Goal: Information Seeking & Learning: Get advice/opinions

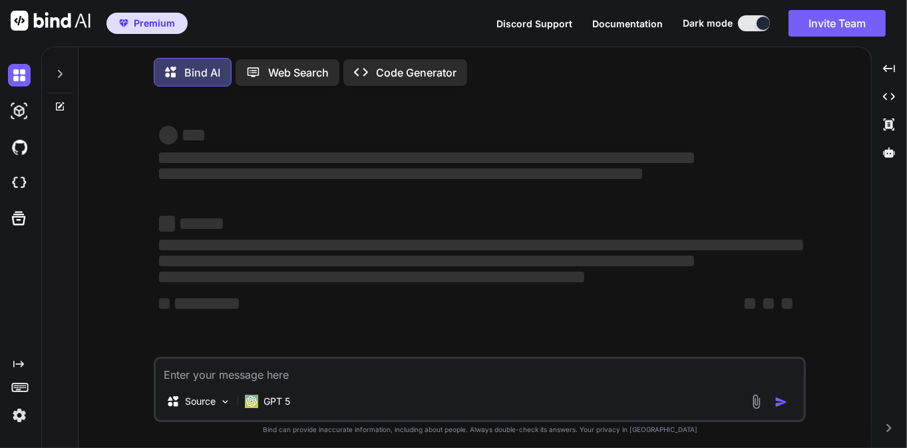
click at [197, 373] on textarea at bounding box center [480, 371] width 648 height 24
type textarea "x"
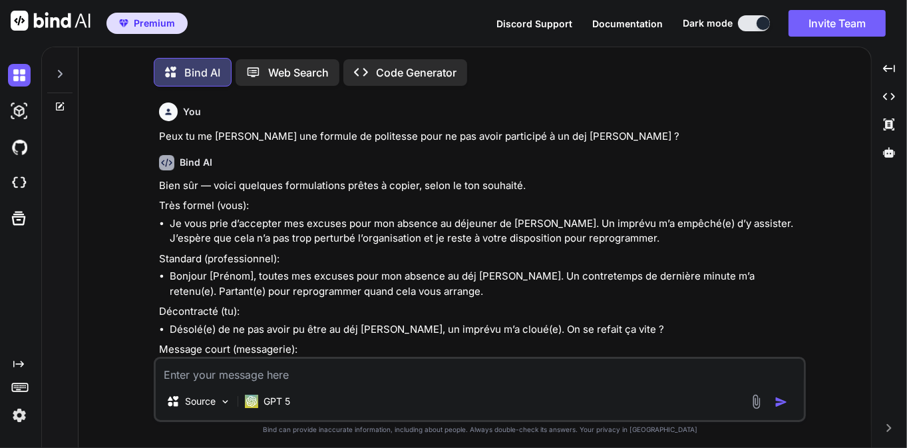
scroll to position [6, 0]
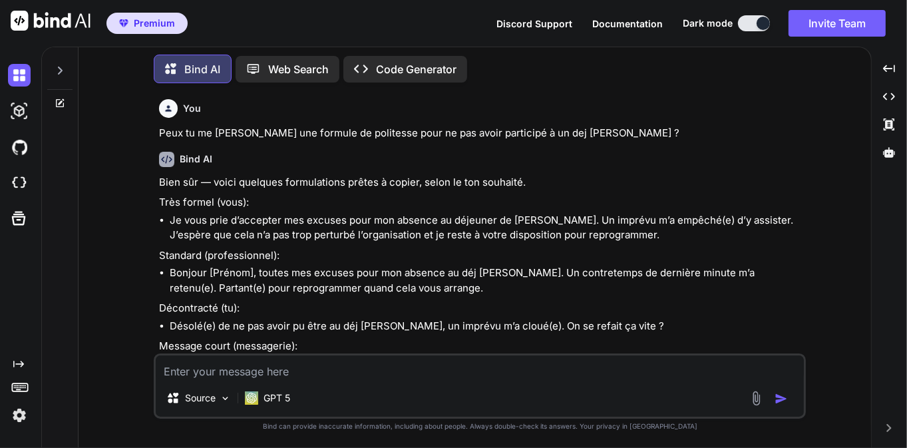
type textarea "d"
type textarea "x"
type textarea "de"
type textarea "x"
type textarea "d"
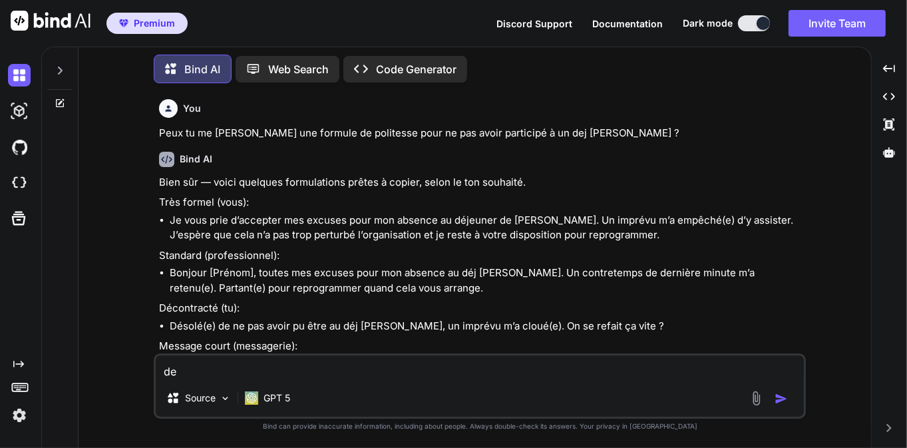
type textarea "x"
type textarea "d"
type textarea "x"
type textarea "de"
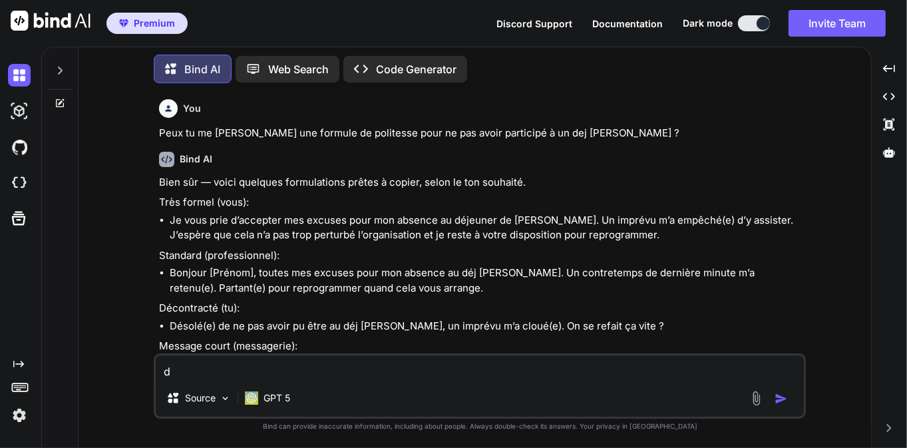
type textarea "x"
type textarea "d"
type textarea "x"
type textarea "d"
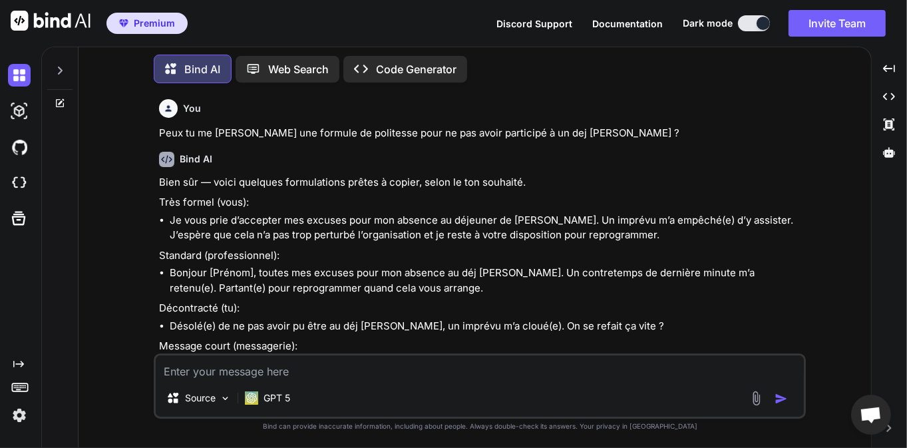
type textarea "x"
type textarea "de"
type textarea "x"
type textarea "d"
type textarea "x"
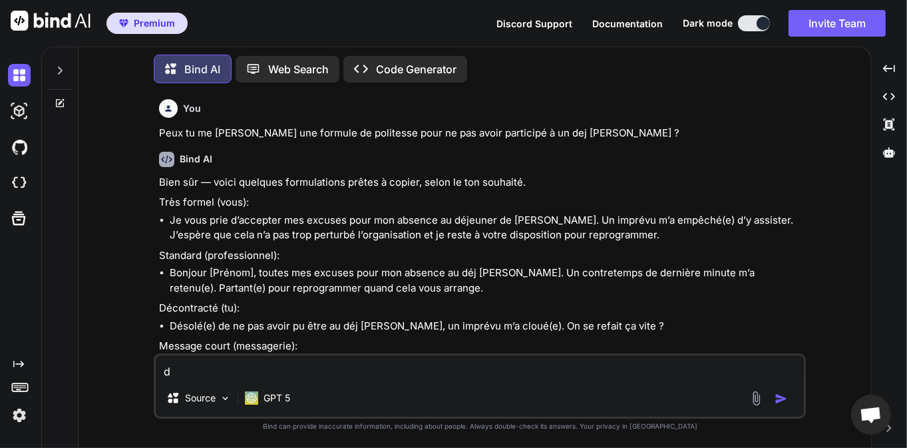
type textarea "x"
type textarea "d"
type textarea "x"
type textarea "de"
type textarea "x"
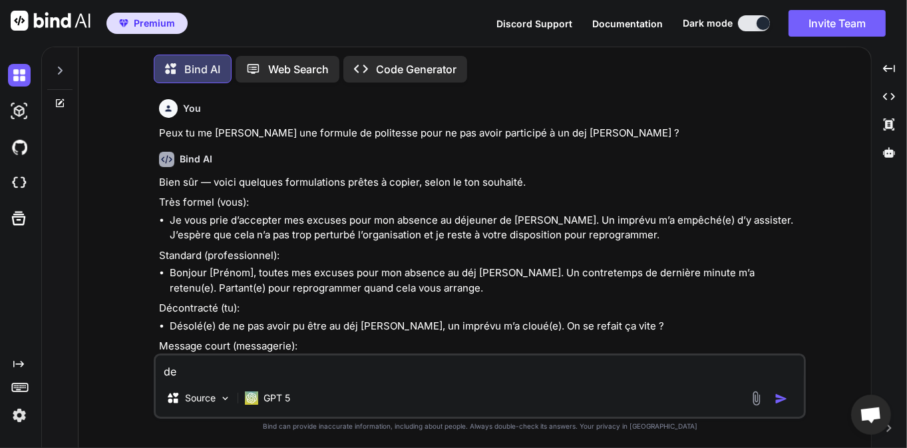
type textarea "d"
type textarea "x"
type textarea "d"
type textarea "x"
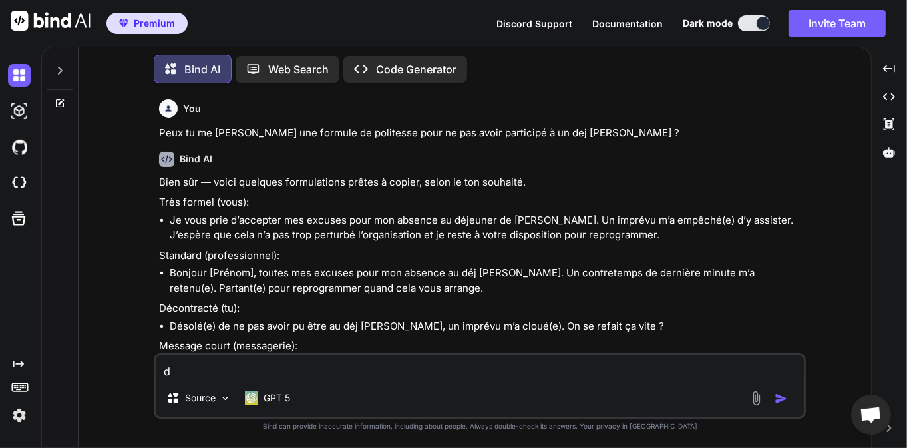
type textarea "de"
type textarea "x"
type textarea "d"
type textarea "x"
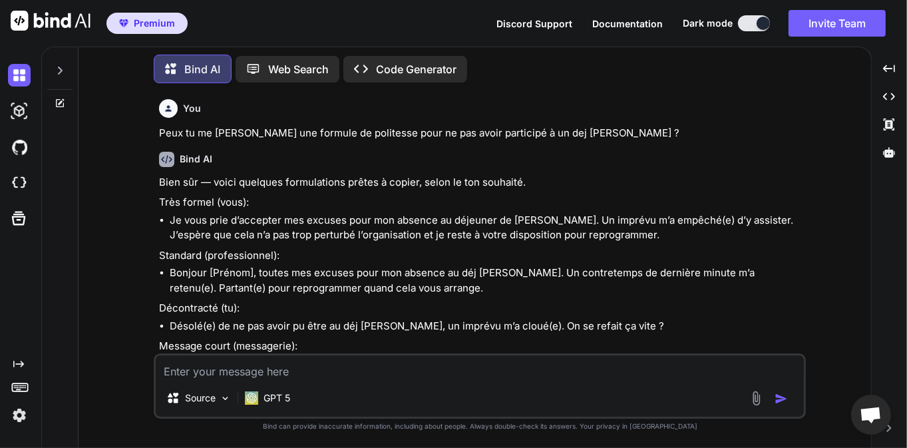
type textarea "d"
type textarea "x"
type textarea "de"
type textarea "x"
type textarea "d"
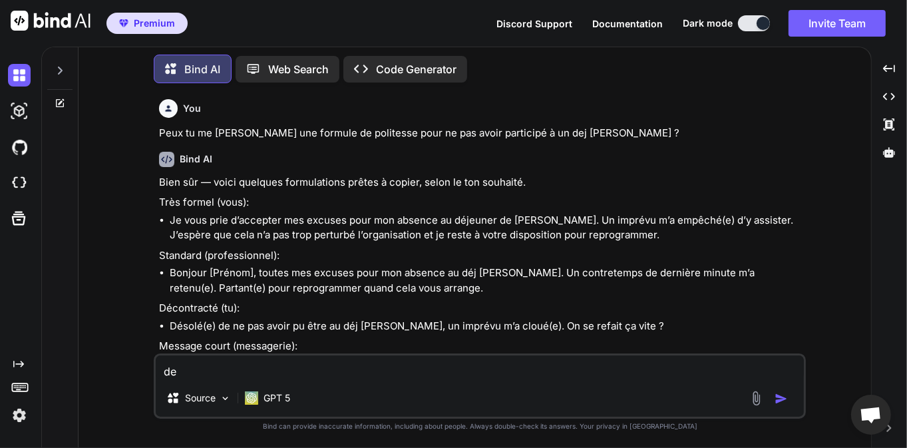
type textarea "x"
type textarea "d"
type textarea "x"
type textarea "de"
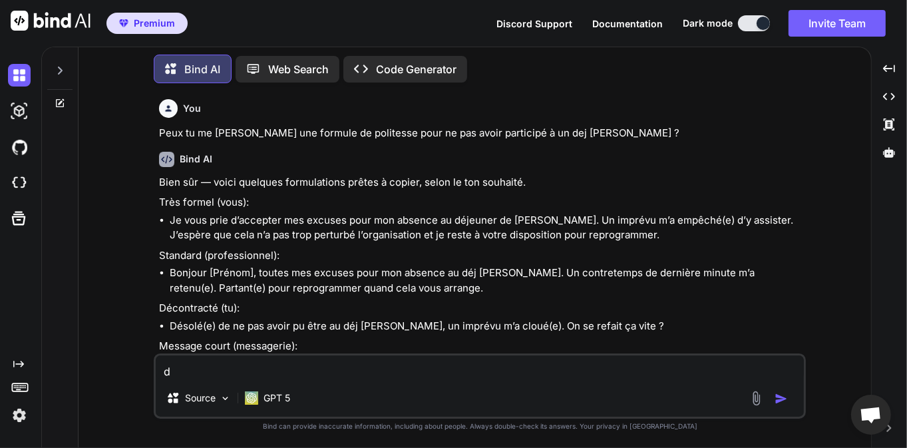
type textarea "x"
type textarea "d"
type textarea "x"
type textarea "d"
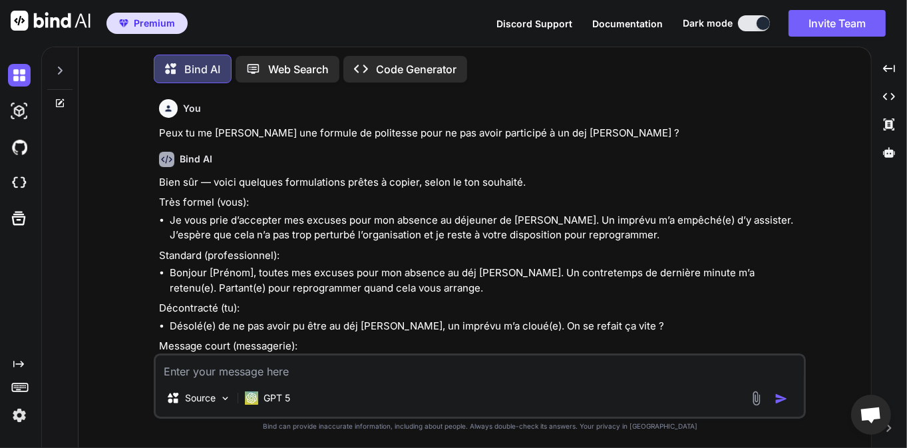
type textarea "x"
type textarea "de"
type textarea "x"
type textarea "d"
type textarea "x"
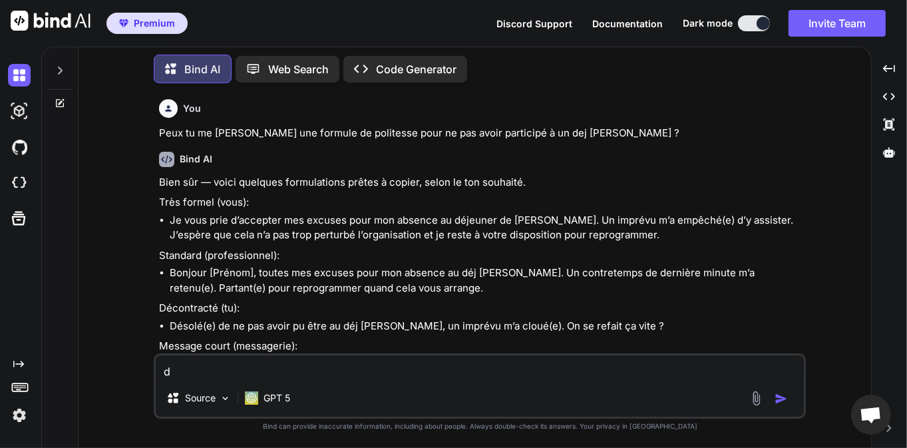
type textarea "x"
type textarea "c"
type textarea "x"
type textarea "co"
type textarea "x"
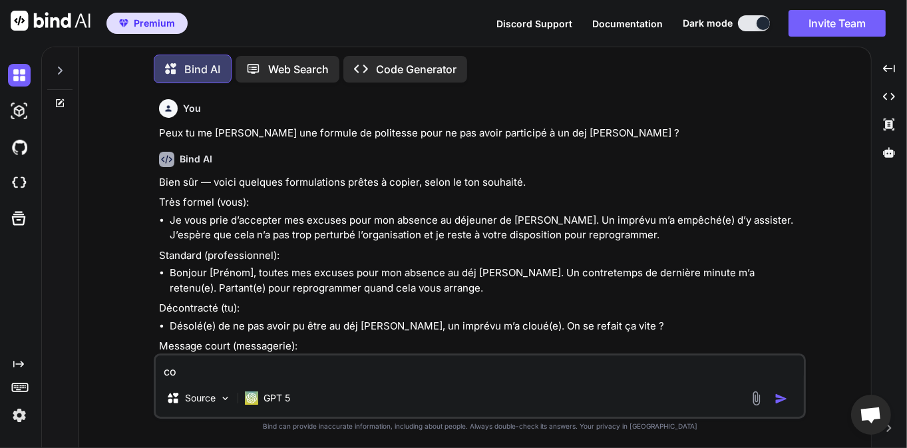
type textarea "c"
type textarea "x"
type textarea "d"
type textarea "x"
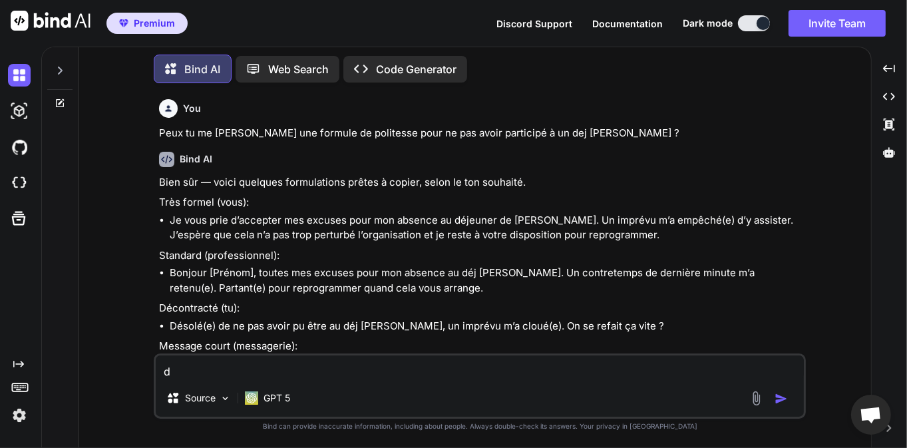
type textarea "de"
type textarea "x"
type textarea "d"
type textarea "x"
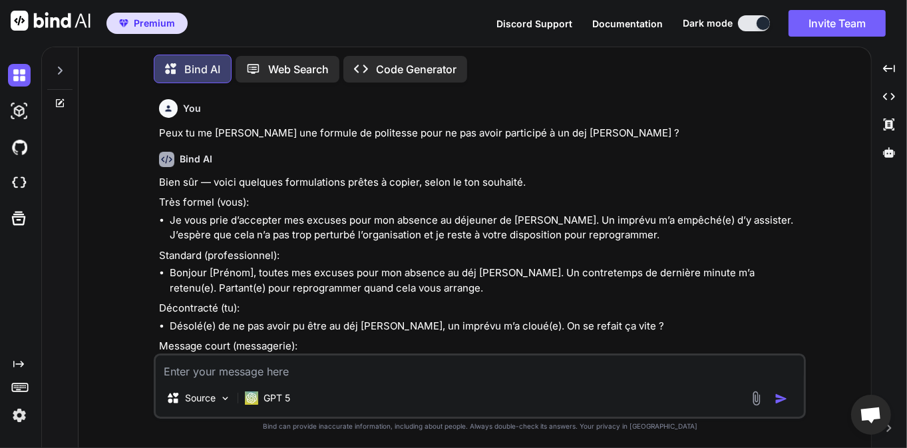
type textarea "d"
type textarea "x"
type textarea "de"
type textarea "x"
type textarea "d"
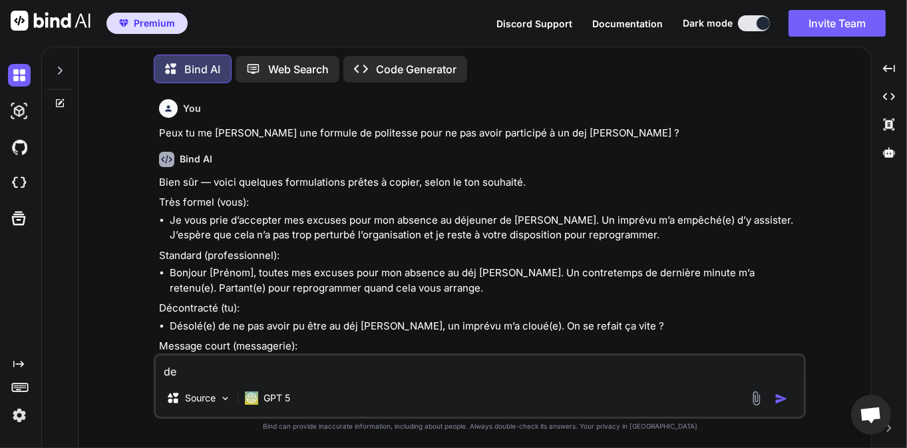
type textarea "x"
type textarea "h"
type textarea "x"
type textarea "ho"
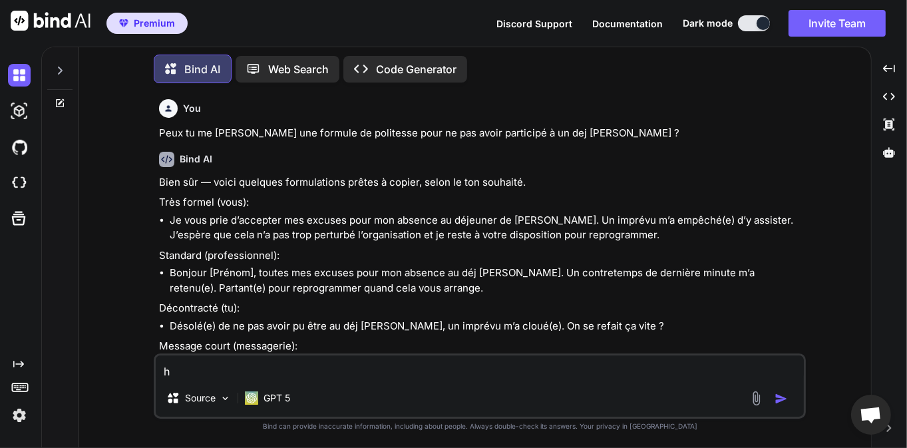
type textarea "x"
type textarea "hos"
type textarea "x"
type textarea "ho"
type textarea "x"
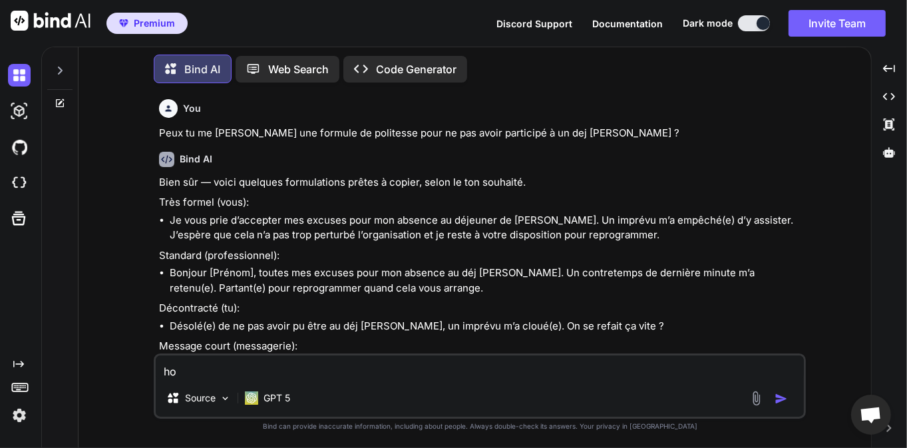
type textarea "how"
type textarea "x"
type textarea "how"
type textarea "x"
type textarea "how t"
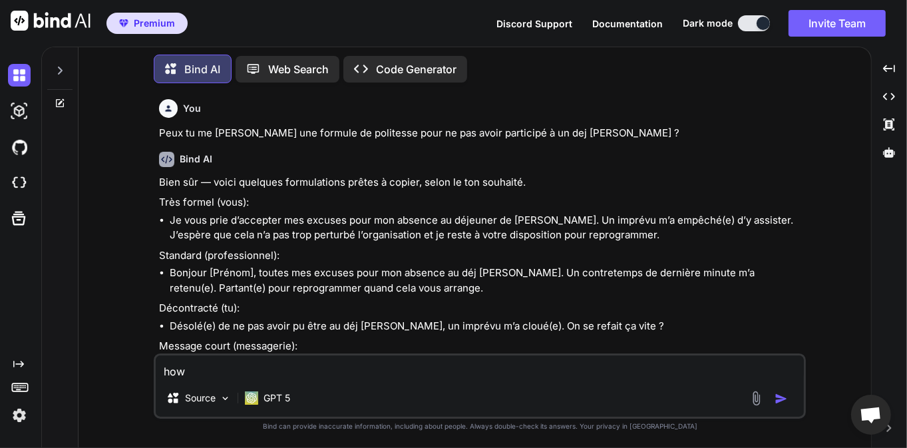
type textarea "x"
type textarea "how to"
type textarea "x"
type textarea "how to"
type textarea "x"
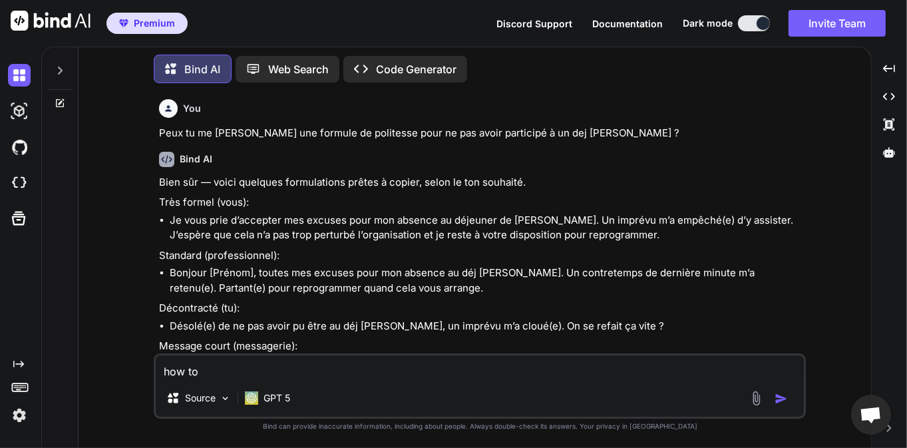
type textarea "how to g"
type textarea "x"
type textarea "how to"
type textarea "x"
type textarea "how to"
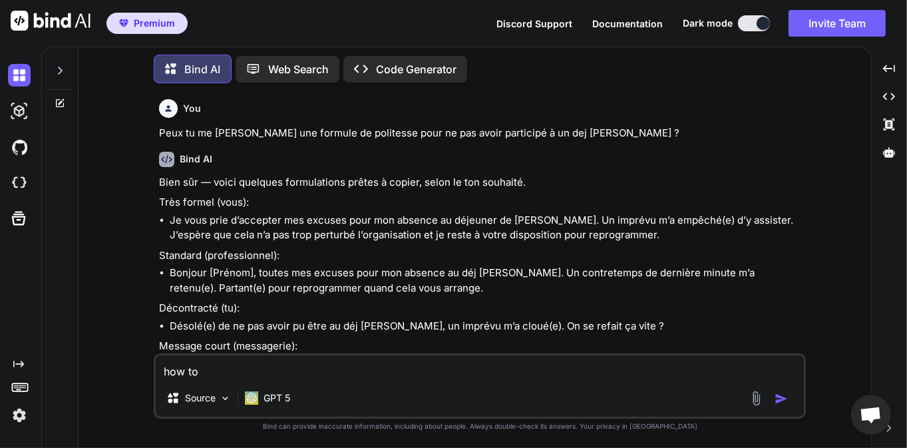
type textarea "x"
type textarea "how t"
type textarea "x"
type textarea "how"
type textarea "x"
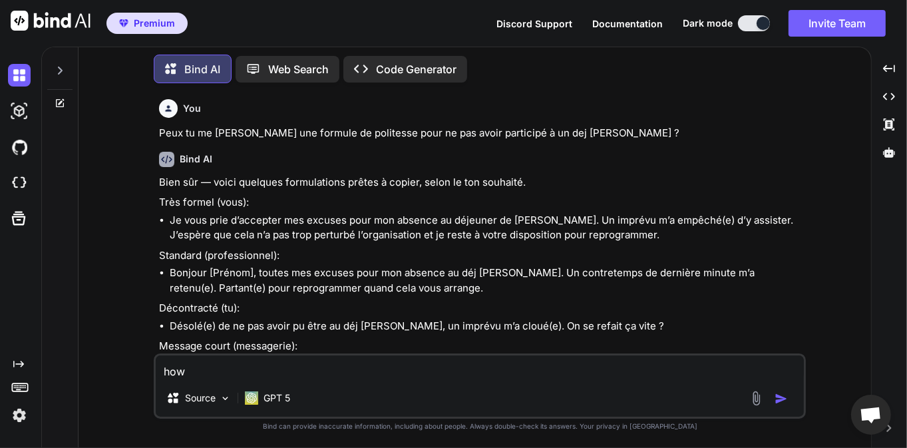
type textarea "how"
type textarea "x"
type textarea "ho"
type textarea "x"
type textarea "h"
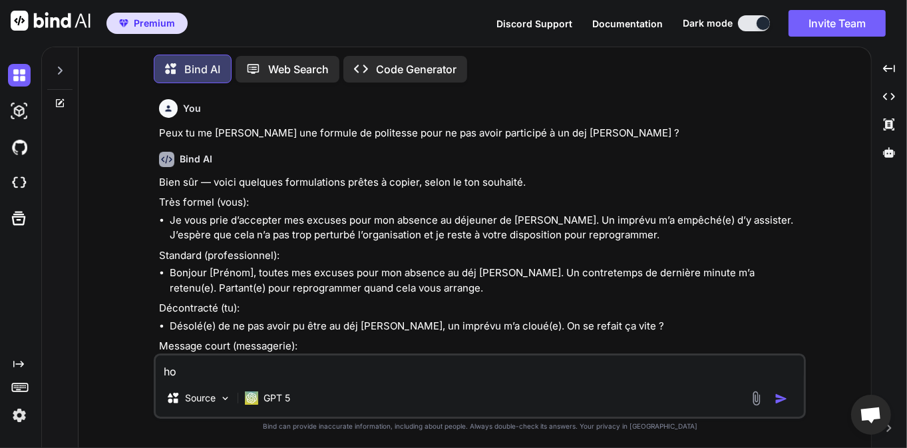
type textarea "x"
type textarea "h"
type textarea "x"
type textarea "ho"
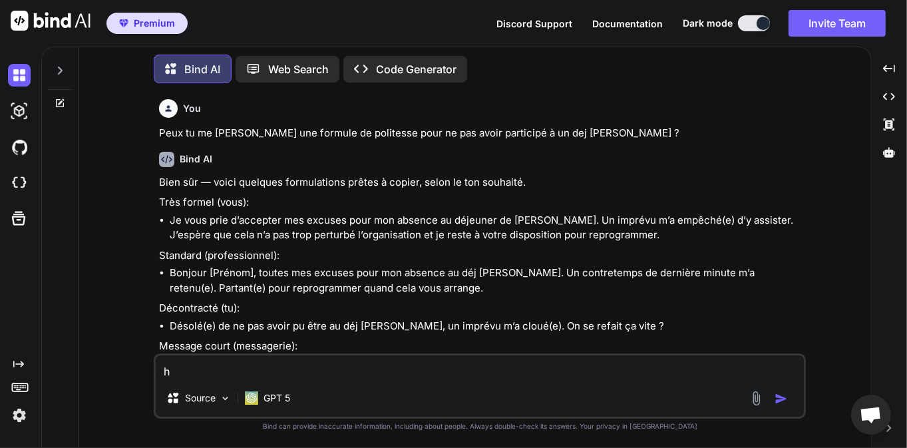
type textarea "x"
type textarea "how"
type textarea "x"
type textarea "how"
type textarea "x"
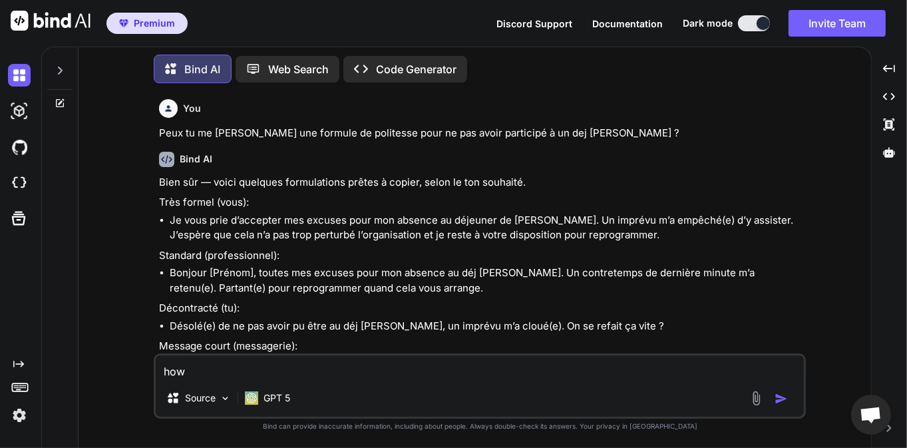
type textarea "how t"
type textarea "x"
type textarea "how to"
type textarea "x"
type textarea "how to"
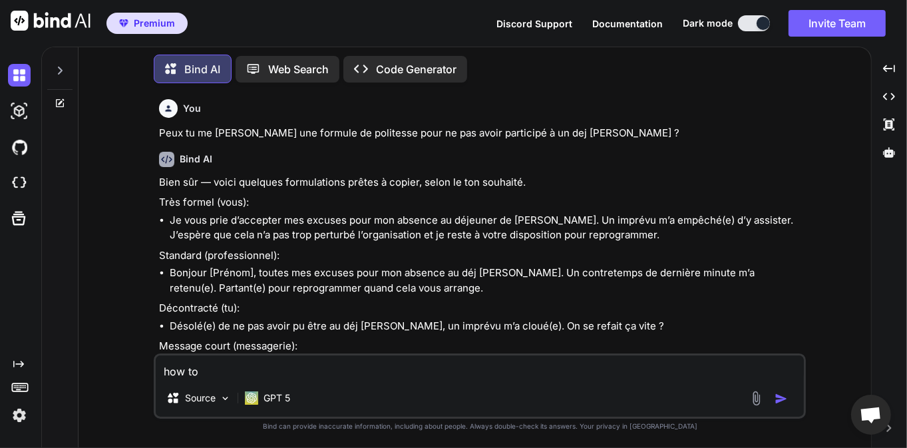
type textarea "x"
type textarea "how to g"
type textarea "x"
type textarea "how to ge"
type textarea "x"
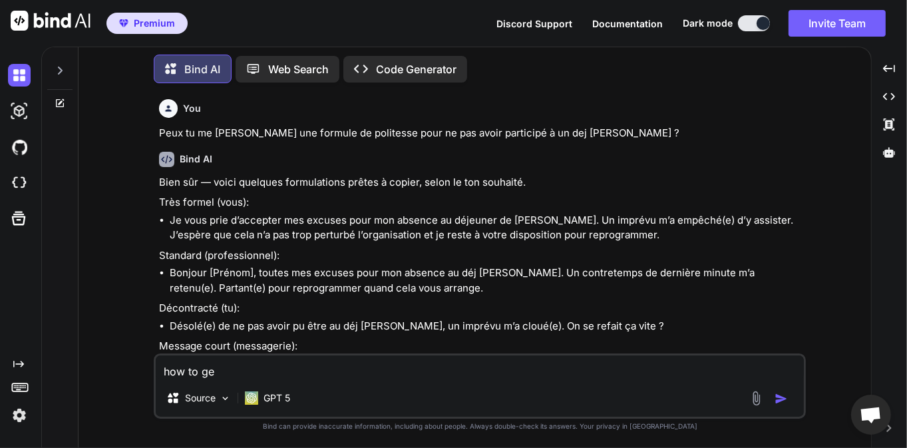
type textarea "how to get"
type textarea "x"
type textarea "how to get"
type textarea "x"
type textarea "how to get s"
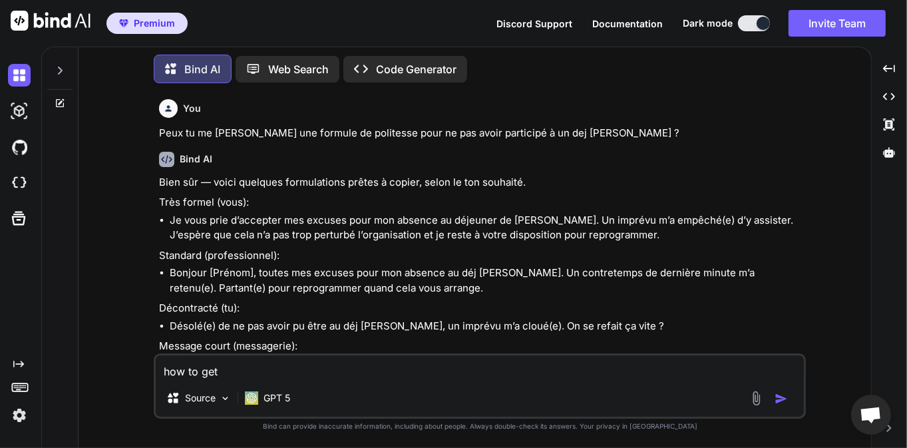
type textarea "x"
type textarea "how to get se"
type textarea "x"
type textarea "how to get ser"
type textarea "x"
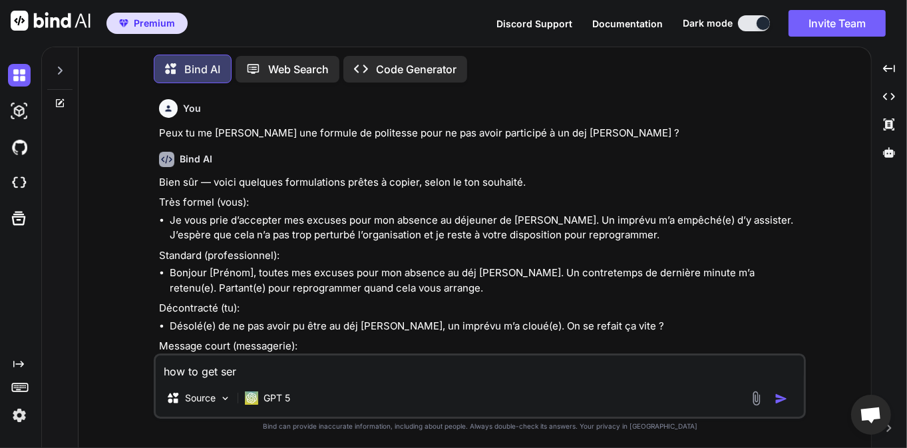
type textarea "how to get seri"
type textarea "x"
type textarea "how to get seria"
type textarea "x"
type textarea "how to get serial"
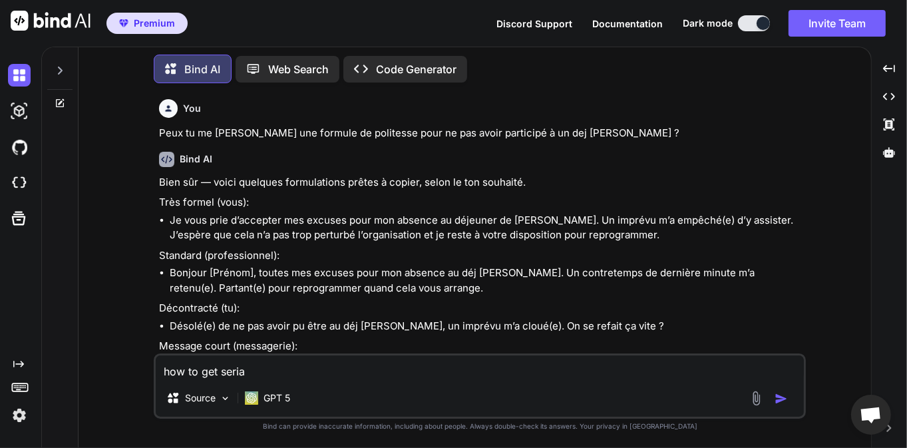
type textarea "x"
type textarea "how to get serial"
type textarea "x"
type textarea "how to get serial n"
type textarea "x"
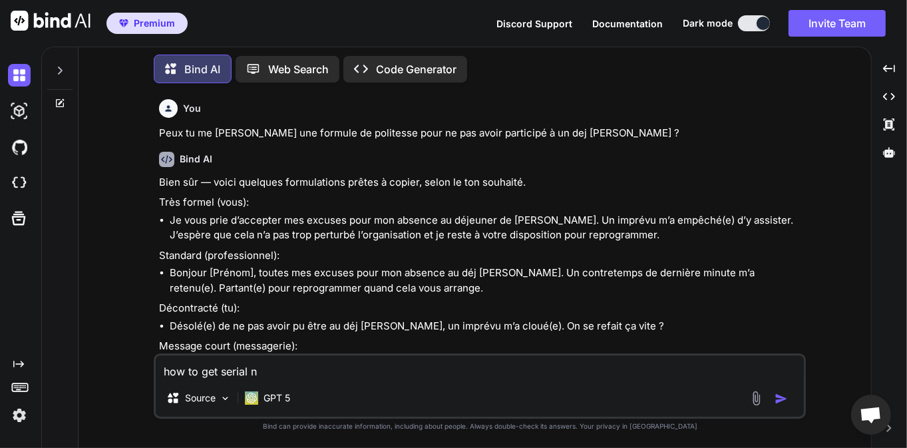
type textarea "how to get serial nu"
type textarea "x"
type textarea "how to get serial num"
type textarea "x"
type textarea "how to get serial numb"
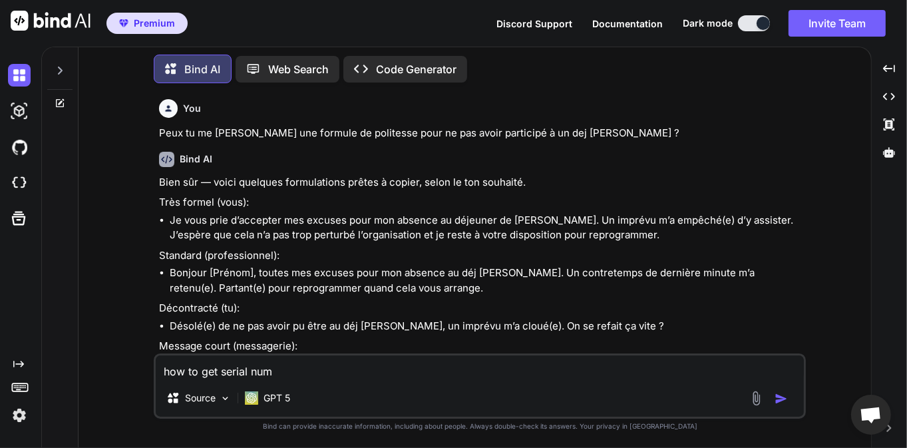
type textarea "x"
type textarea "how to get serial numbe"
type textarea "x"
type textarea "how to get serial number"
type textarea "x"
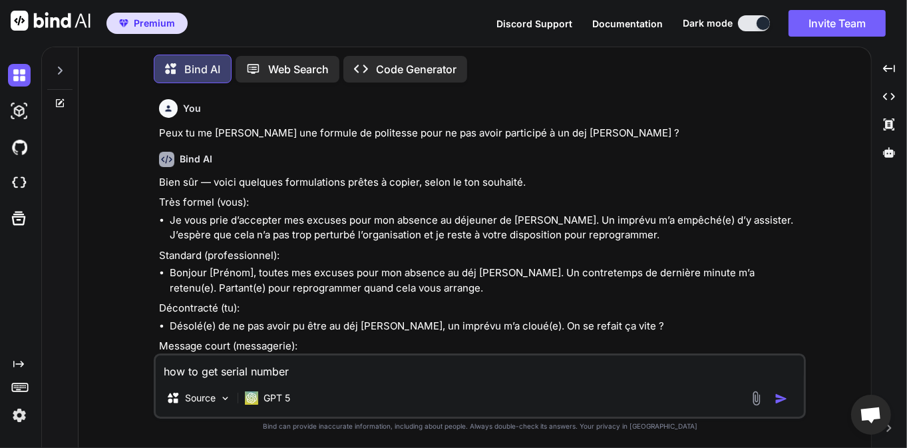
type textarea "how to get serial number"
type textarea "x"
type textarea "how to get serial number o"
type textarea "x"
type textarea "how to get serial number of"
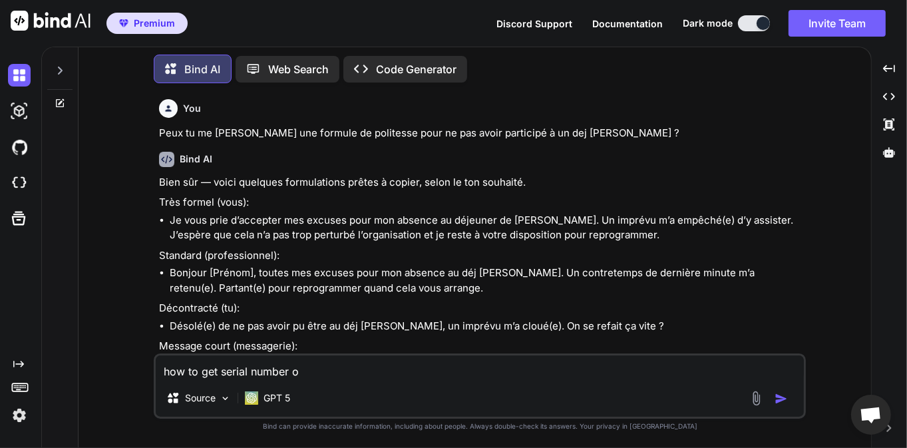
type textarea "x"
type textarea "how to get serial number of"
type textarea "x"
type textarea "how to get serial number of d"
type textarea "x"
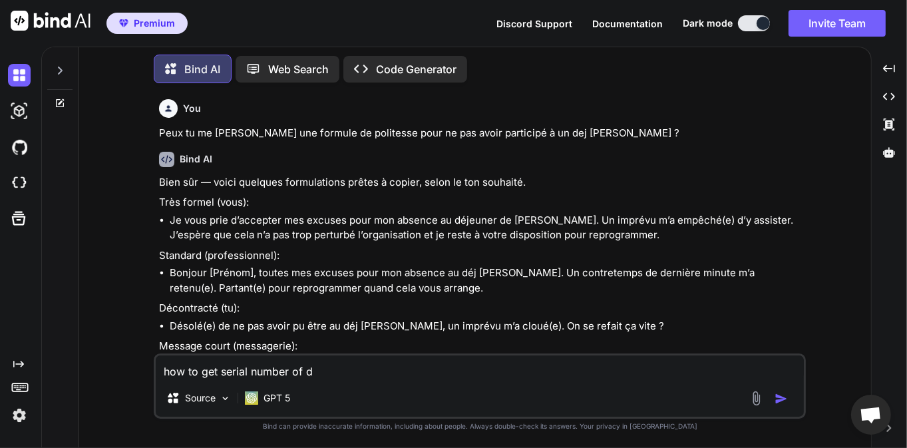
type textarea "how to get serial number of di"
type textarea "x"
type textarea "how to get serial number of dis"
type textarea "x"
type textarea "how to get serial number of disk"
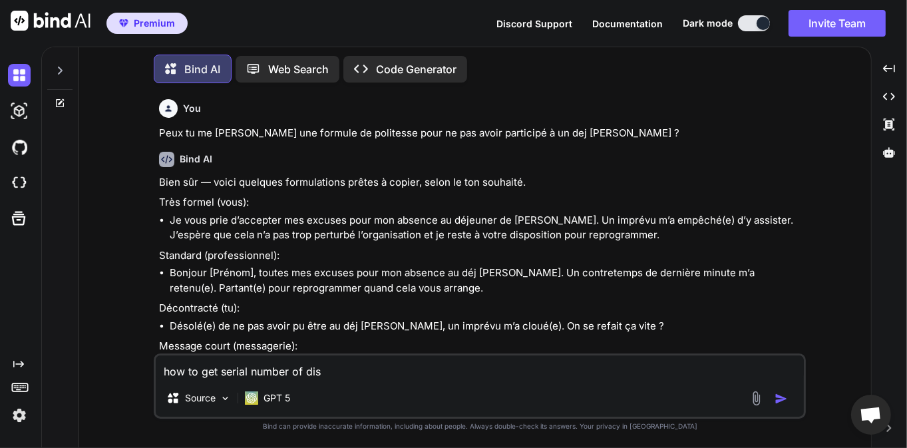
type textarea "x"
type textarea "how to get serial number of disk"
type textarea "x"
type textarea "how to get serial number of disk o"
type textarea "x"
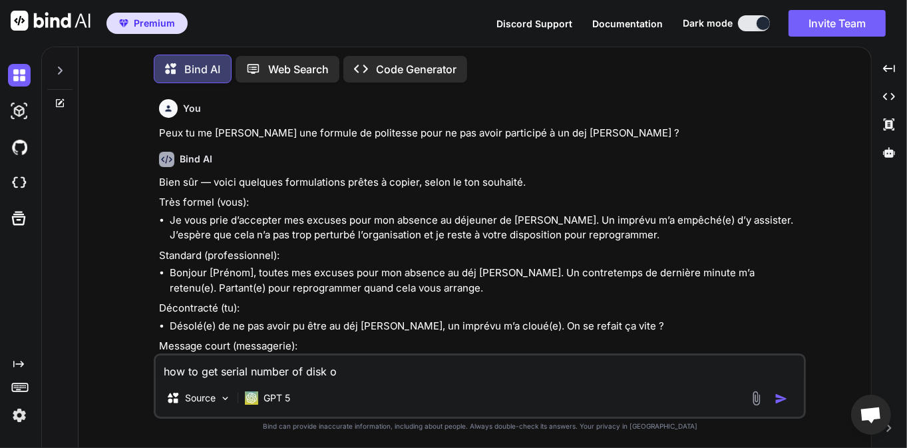
type textarea "how to get serial number of disk on"
type textarea "x"
type textarea "how to get serial number of disk on"
type textarea "x"
type textarea "how to get serial number of disk on l"
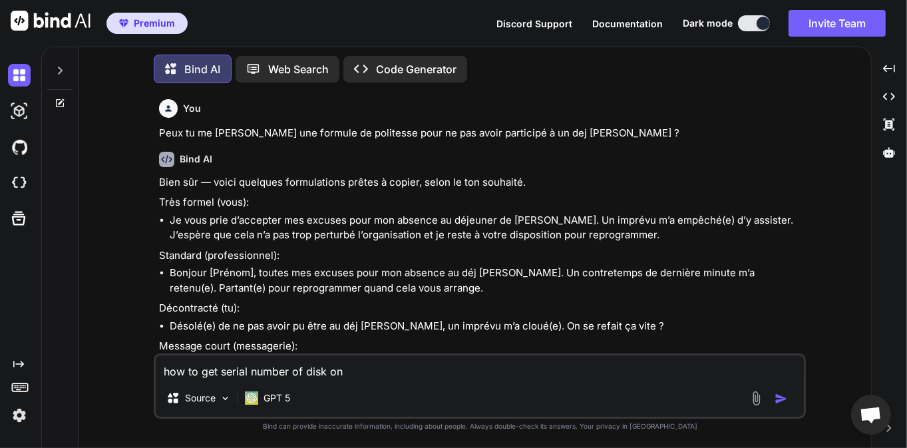
type textarea "x"
type textarea "how to get serial number of disk on li"
click at [780, 398] on img "button" at bounding box center [780, 398] width 13 height 13
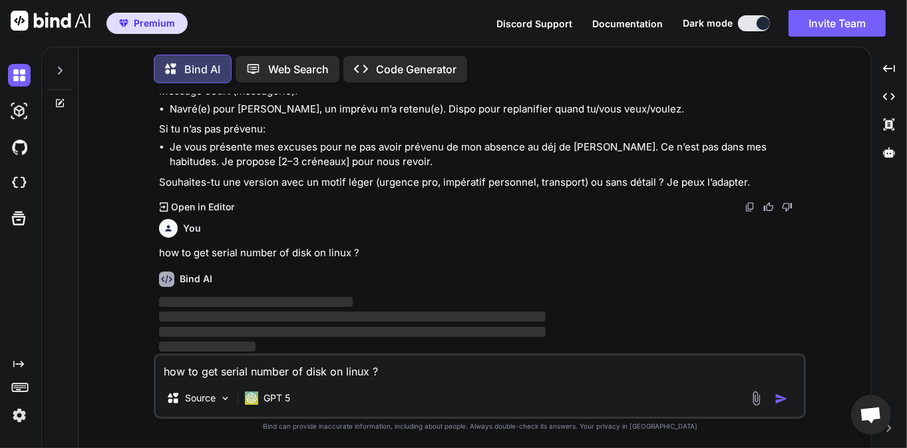
scroll to position [255, 0]
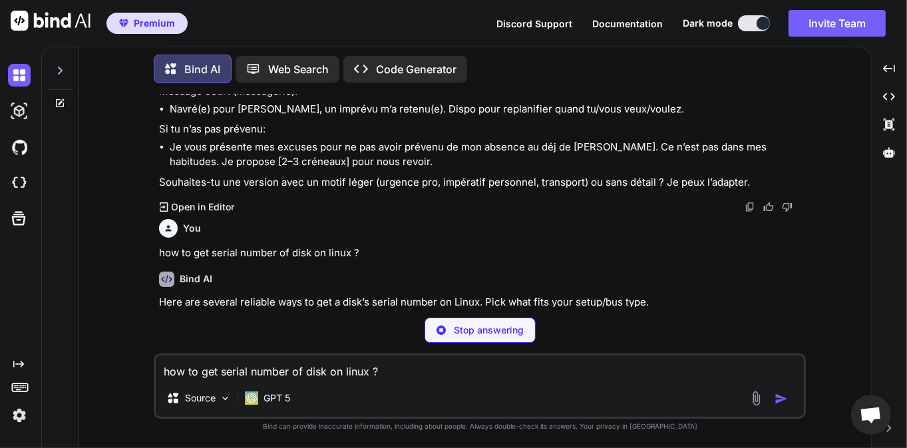
click at [470, 291] on div "Bind AI Here are several reliable ways to get a disk’s serial number on Linux. …" at bounding box center [481, 391] width 644 height 261
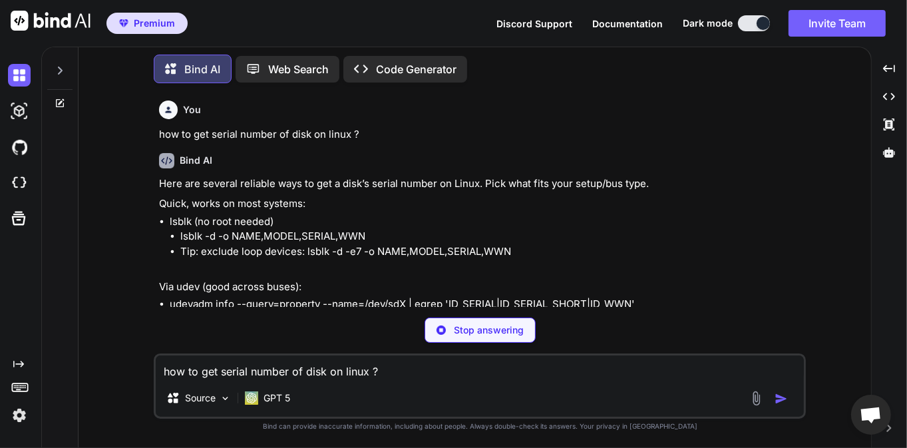
scroll to position [383, 0]
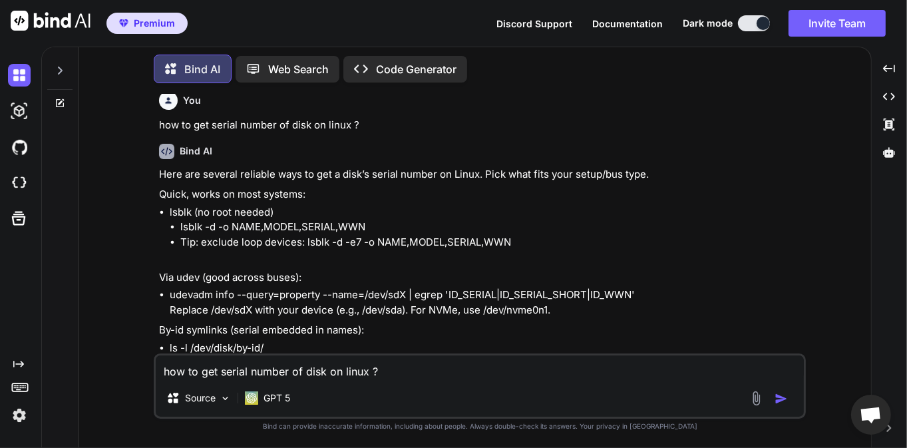
click at [470, 291] on li "udevadm info --query=property --name=/dev/sdX | egrep 'ID_SERIAL|ID_SERIAL_SHOR…" at bounding box center [486, 302] width 633 height 30
click at [258, 375] on textarea "how to get serial number of disk on linux ?" at bounding box center [480, 367] width 648 height 24
click at [780, 396] on img "button" at bounding box center [780, 398] width 13 height 13
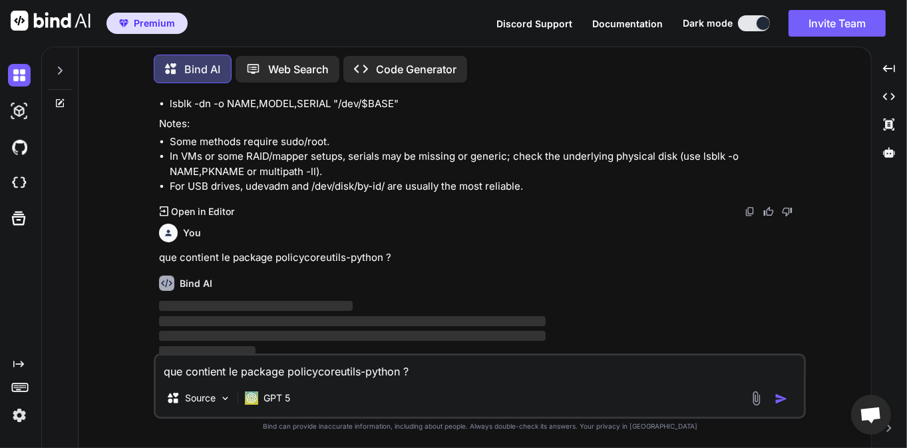
scroll to position [1030, 0]
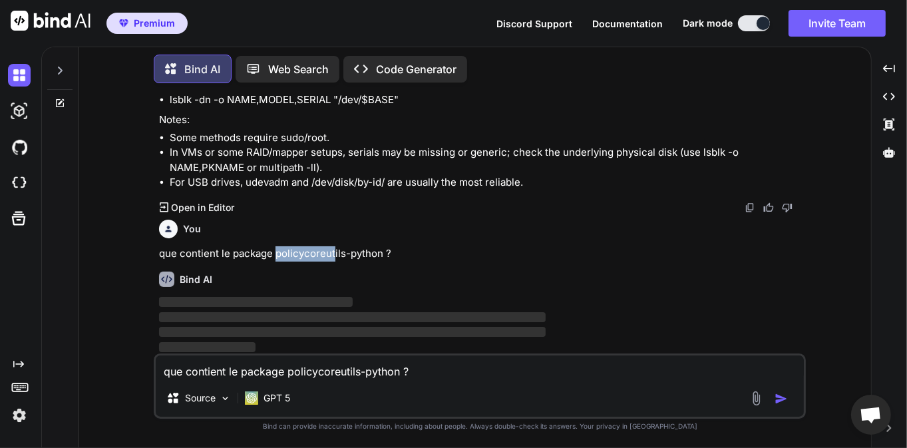
drag, startPoint x: 278, startPoint y: 257, endPoint x: 334, endPoint y: 257, distance: 55.9
click at [334, 257] on p "que contient le package policycoreutils-python ?" at bounding box center [481, 253] width 644 height 15
click at [315, 255] on p "que contient le package policycoreutils-python ?" at bounding box center [481, 253] width 644 height 15
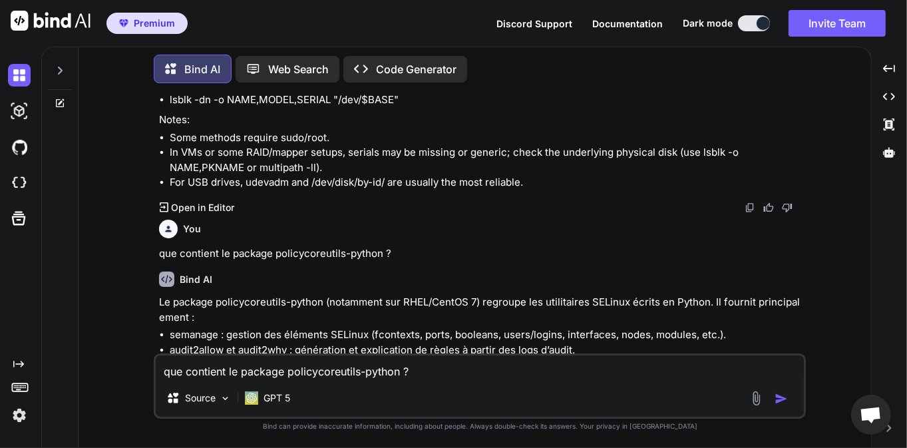
click at [337, 234] on div "You" at bounding box center [481, 229] width 644 height 19
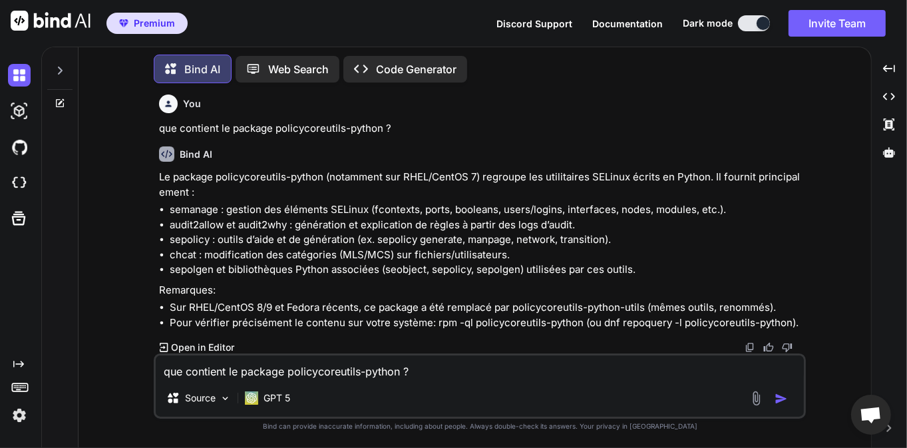
scroll to position [1134, 0]
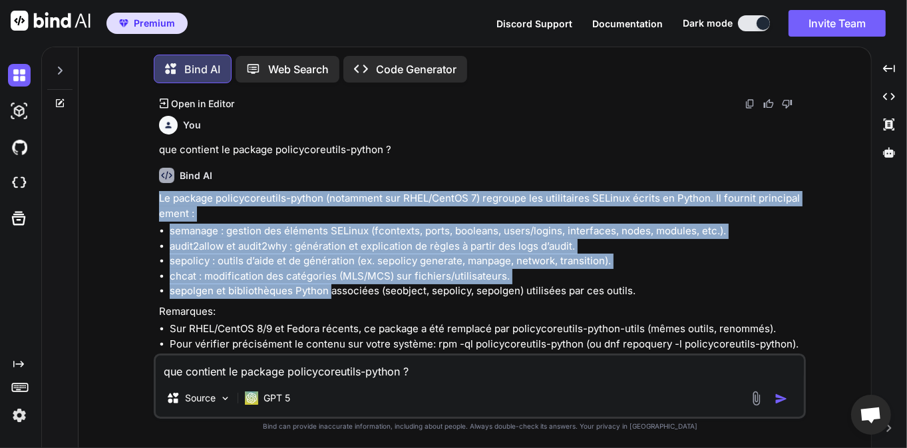
drag, startPoint x: 161, startPoint y: 197, endPoint x: 330, endPoint y: 287, distance: 191.4
click at [330, 287] on div "Le package policycoreutils-python (notamment sur RHEL/CentOS 7) regroupe les ut…" at bounding box center [481, 271] width 644 height 160
click at [351, 269] on li "chcat : modification des catégories (MLS/MCS) sur fichiers/utilisateurs." at bounding box center [486, 276] width 633 height 15
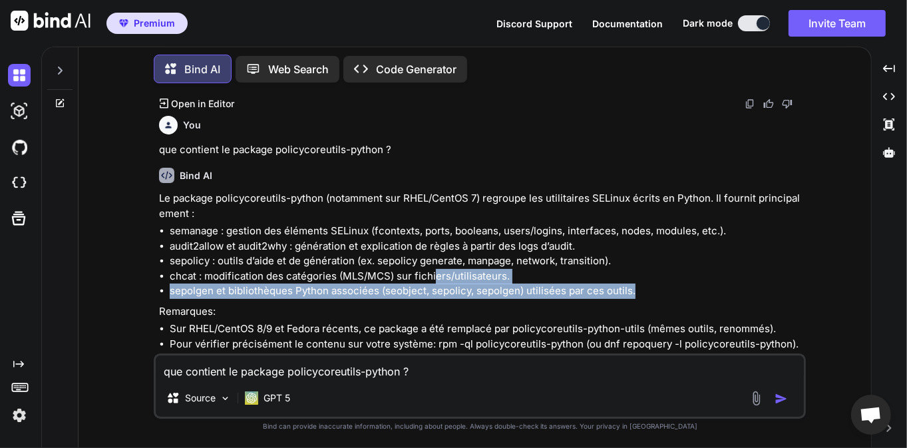
drag, startPoint x: 643, startPoint y: 291, endPoint x: 434, endPoint y: 269, distance: 210.7
click at [434, 269] on ul "semanage : gestion des éléments SELinux (fcontexts, ports, booleans, users/logi…" at bounding box center [481, 261] width 644 height 75
click at [434, 269] on li "chcat : modification des catégories (MLS/MCS) sur fichiers/utilisateurs." at bounding box center [486, 276] width 633 height 15
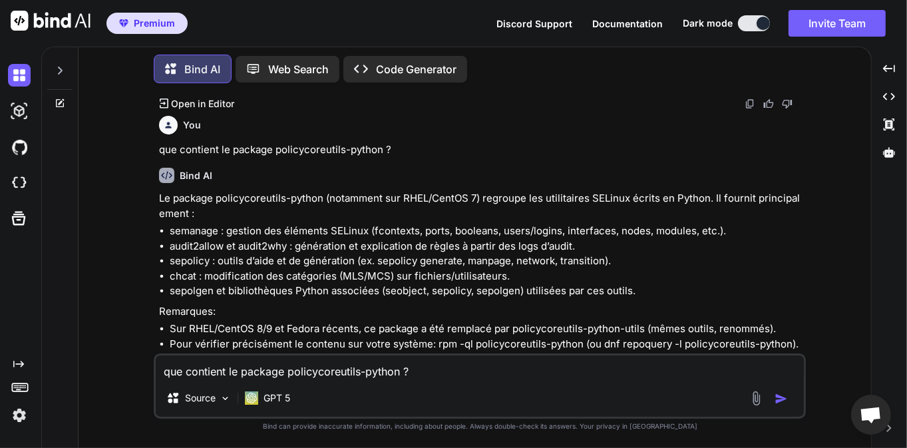
click at [323, 269] on li "chcat : modification des catégories (MLS/MCS) sur fichiers/utilisateurs." at bounding box center [486, 276] width 633 height 15
click at [206, 265] on li "sepolicy : outils d’aide et de génération (ex. sepolicy generate, manpage, netw…" at bounding box center [486, 260] width 633 height 15
click at [342, 273] on li "chcat : modification des catégories (MLS/MCS) sur fichiers/utilisateurs." at bounding box center [486, 276] width 633 height 15
click at [437, 269] on li "chcat : modification des catégories (MLS/MCS) sur fichiers/utilisateurs." at bounding box center [486, 276] width 633 height 15
click at [224, 228] on li "semanage : gestion des éléments SELinux (fcontexts, ports, booleans, users/logi…" at bounding box center [486, 231] width 633 height 15
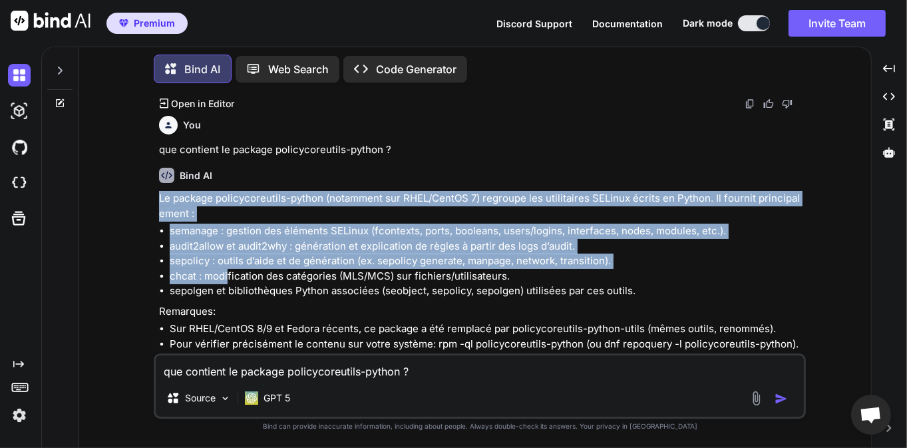
drag, startPoint x: 160, startPoint y: 199, endPoint x: 228, endPoint y: 277, distance: 103.8
click at [228, 277] on div "Le package policycoreutils-python (notamment sur RHEL/CentOS 7) regroupe les ut…" at bounding box center [481, 271] width 644 height 160
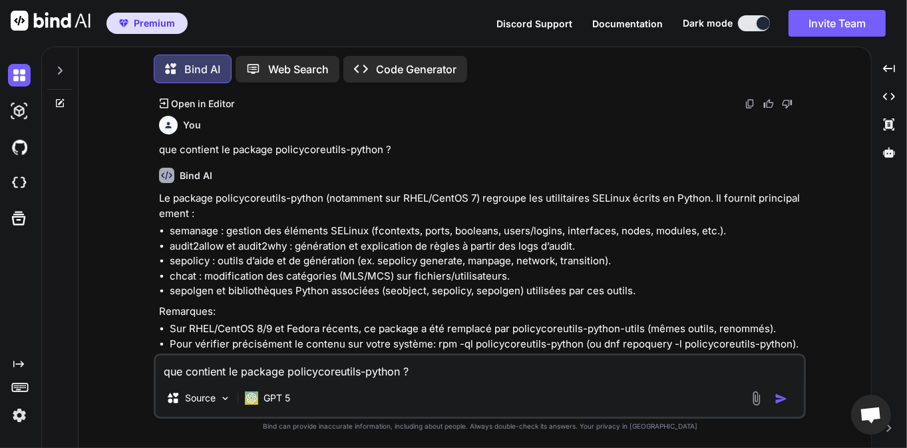
click at [261, 281] on li "chcat : modification des catégories (MLS/MCS) sur fichiers/utilisateurs." at bounding box center [486, 276] width 633 height 15
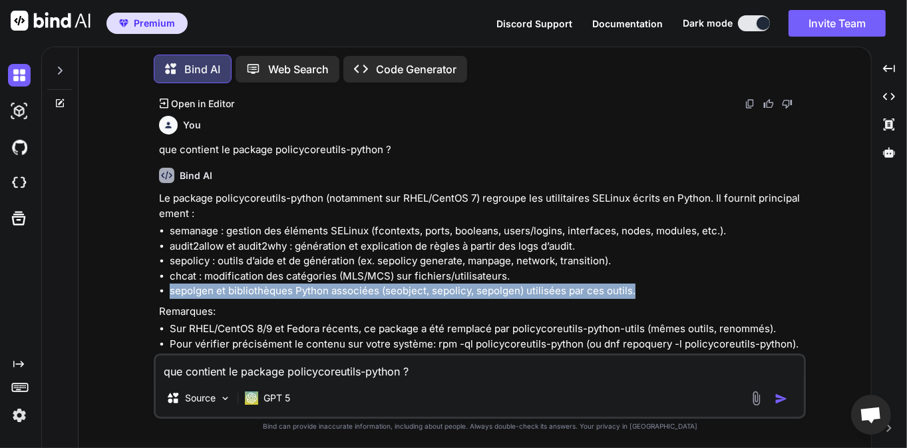
drag, startPoint x: 641, startPoint y: 298, endPoint x: 574, endPoint y: 273, distance: 71.6
click at [574, 273] on ul "semanage : gestion des éléments SELinux (fcontexts, ports, booleans, users/logi…" at bounding box center [481, 261] width 644 height 75
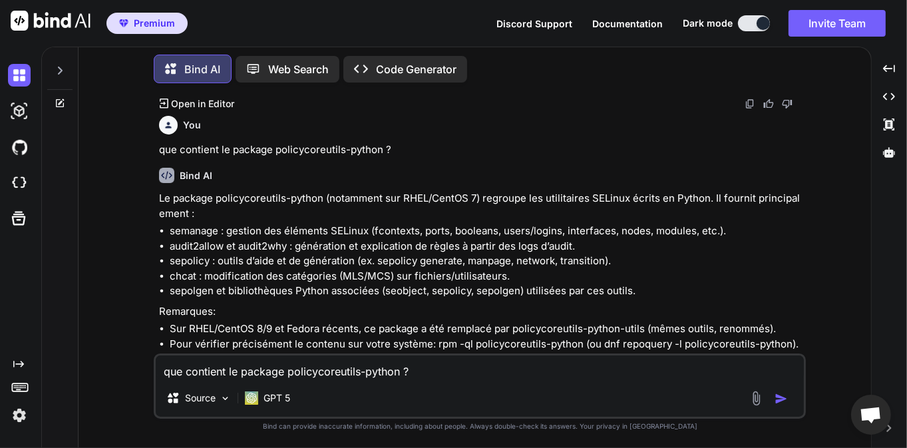
click at [458, 261] on li "sepolicy : outils d’aide et de génération (ex. sepolicy generate, manpage, netw…" at bounding box center [486, 260] width 633 height 15
click at [243, 244] on li "audit2allow et audit2why : génération et explication de règles à partir des log…" at bounding box center [486, 246] width 633 height 15
click at [208, 244] on li "audit2allow et audit2why : génération et explication de règles à partir des log…" at bounding box center [486, 246] width 633 height 15
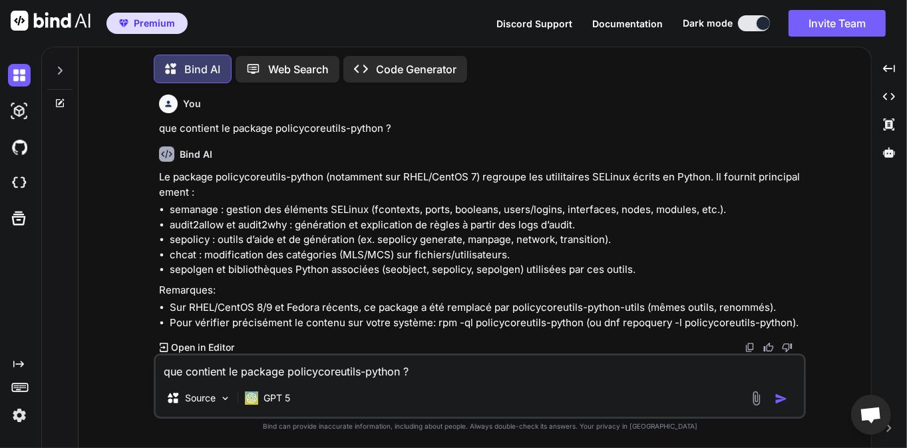
click at [208, 244] on li "sepolicy : outils d’aide et de génération (ex. sepolicy generate, manpage, netw…" at bounding box center [486, 239] width 633 height 15
click at [253, 375] on textarea "que contient le package policycoreutils-python ?" at bounding box center [480, 367] width 648 height 24
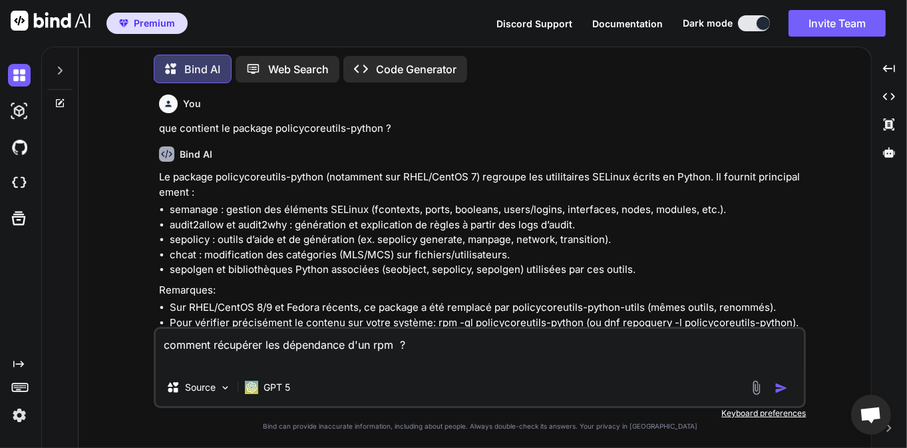
click at [784, 387] on img "button" at bounding box center [780, 387] width 13 height 13
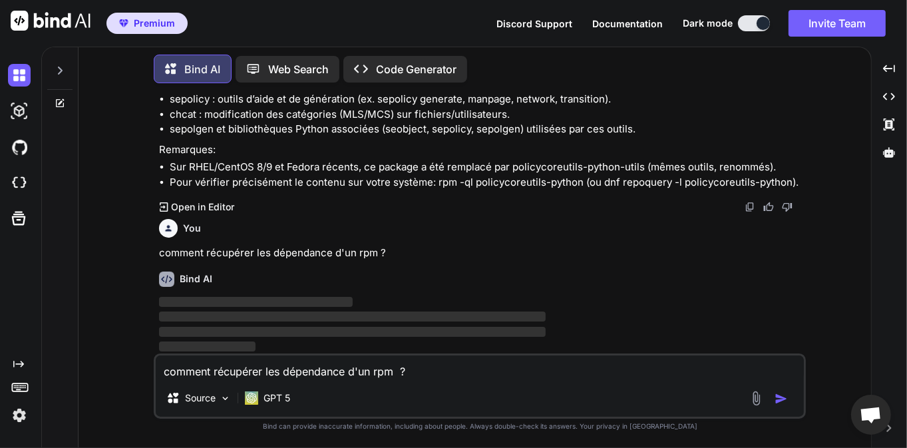
scroll to position [1295, 0]
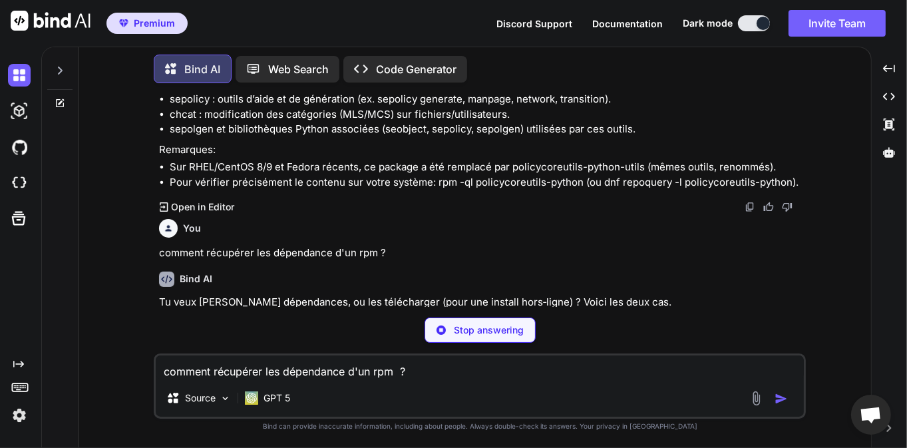
click at [490, 277] on div "Bind AI" at bounding box center [481, 278] width 644 height 15
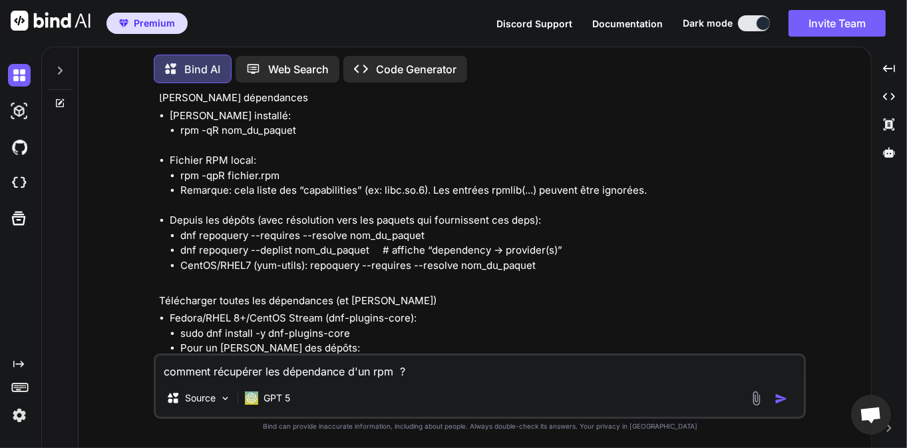
scroll to position [1529, 0]
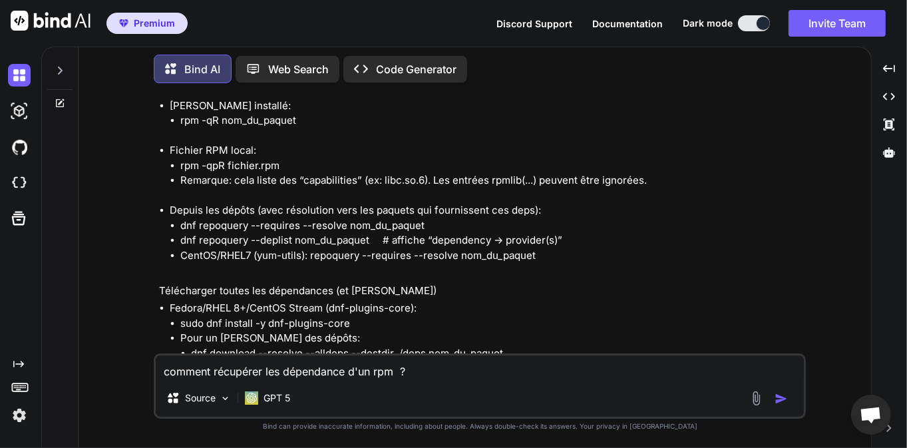
click at [515, 261] on li "CentOS/RHEL7 (yum-utils): repoquery --requires --resolve nom_du_paquet" at bounding box center [491, 255] width 623 height 15
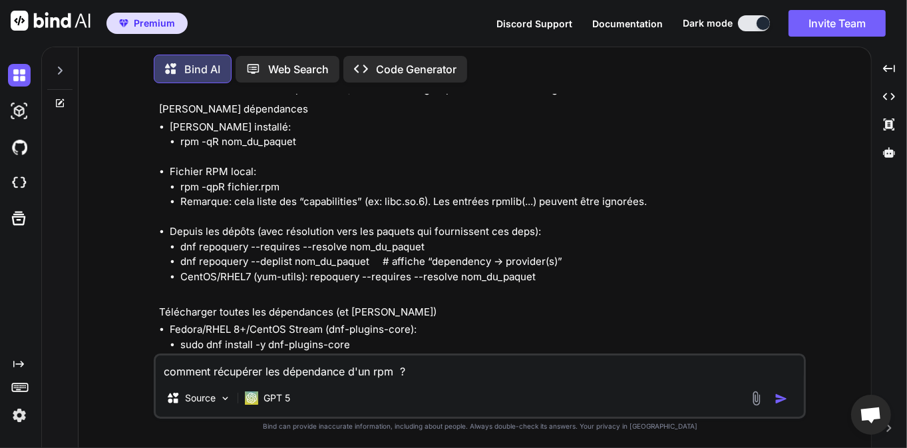
click at [281, 368] on textarea "comment récupérer les dépendance d'un rpm ?" at bounding box center [480, 367] width 648 height 24
click at [637, 88] on div "Bind AI Web Search Created with Pixso. Code Generator You Peux tu me [PERSON_NA…" at bounding box center [475, 248] width 792 height 398
click at [365, 325] on li "Fedora/RHEL 8+/CentOS Stream (dnf-plugins-core): sudo dnf install -y dnf-plugin…" at bounding box center [486, 389] width 633 height 135
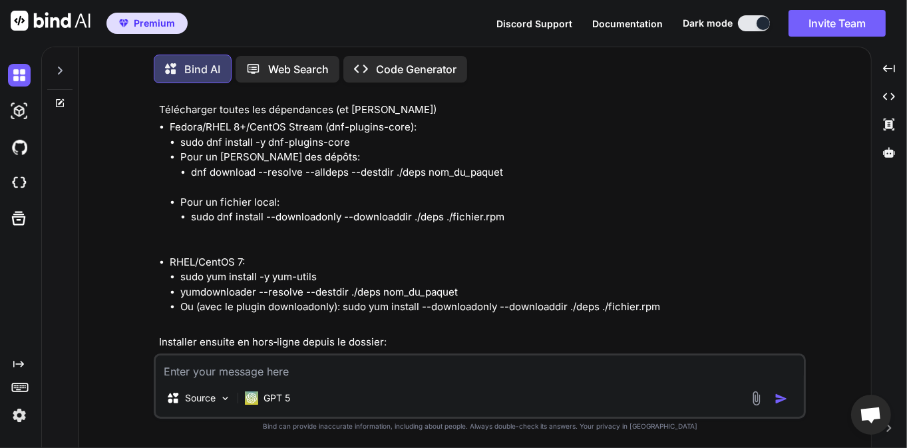
scroll to position [1721, 0]
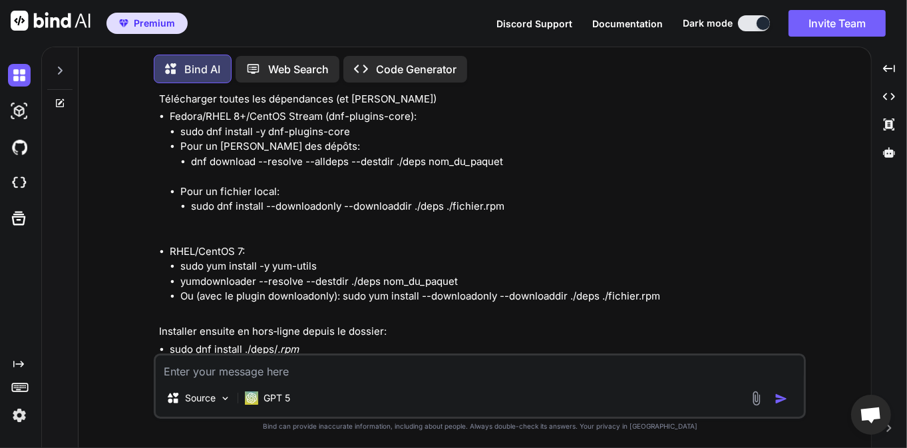
click at [224, 367] on textarea at bounding box center [480, 367] width 648 height 24
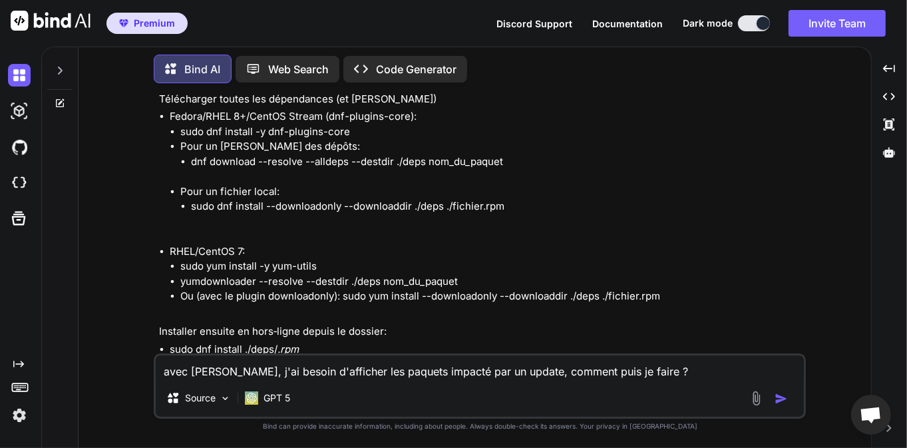
click at [782, 398] on img "button" at bounding box center [780, 398] width 13 height 13
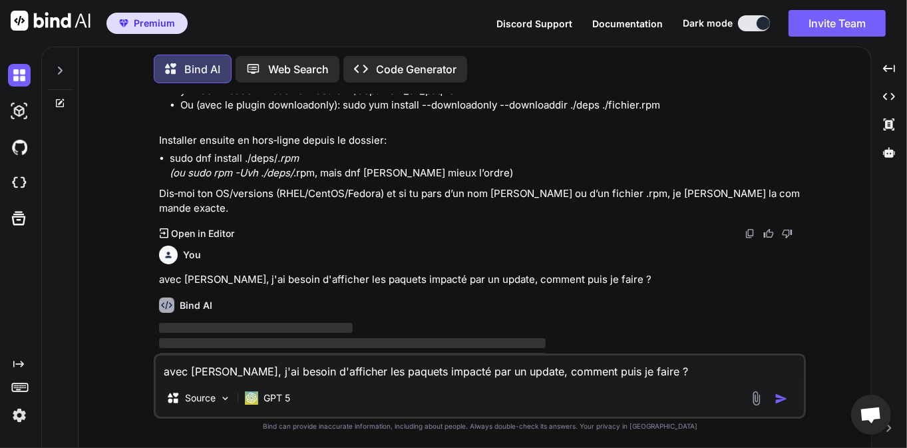
scroll to position [1923, 0]
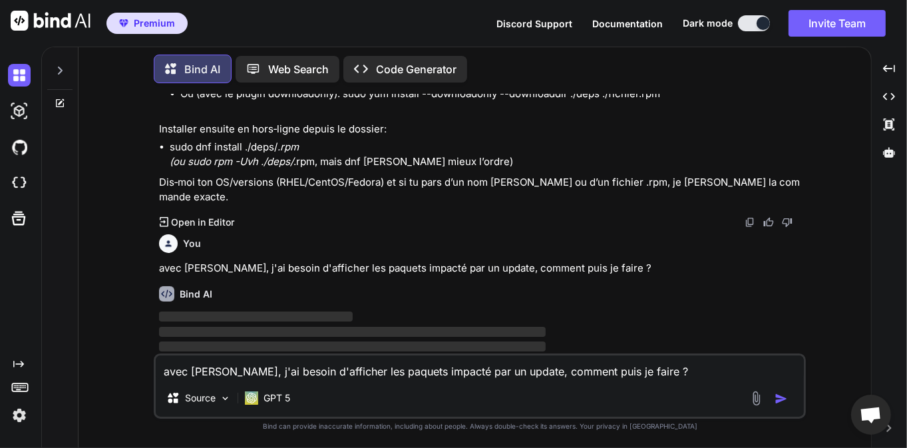
click at [363, 261] on p "avec [PERSON_NAME], j'ai besoin d'afficher les paquets impacté par un update, c…" at bounding box center [481, 268] width 644 height 15
drag, startPoint x: 363, startPoint y: 257, endPoint x: 438, endPoint y: 254, distance: 75.2
click at [438, 261] on p "avec [PERSON_NAME], j'ai besoin d'afficher les paquets impacté par un update, c…" at bounding box center [481, 268] width 644 height 15
click at [494, 261] on p "avec [PERSON_NAME], j'ai besoin d'afficher les paquets impacté par un update, c…" at bounding box center [481, 268] width 644 height 15
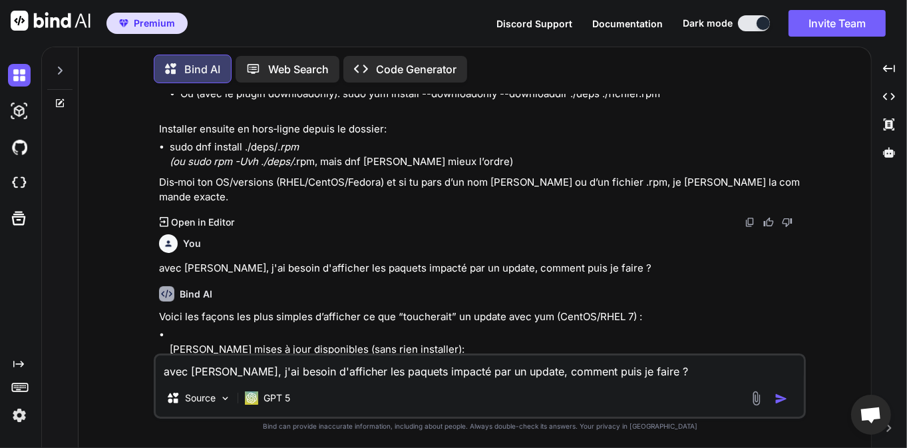
click at [489, 243] on div "You avec [PERSON_NAME], j'ai besoin d'afficher les paquets impacté par un updat…" at bounding box center [481, 252] width 644 height 47
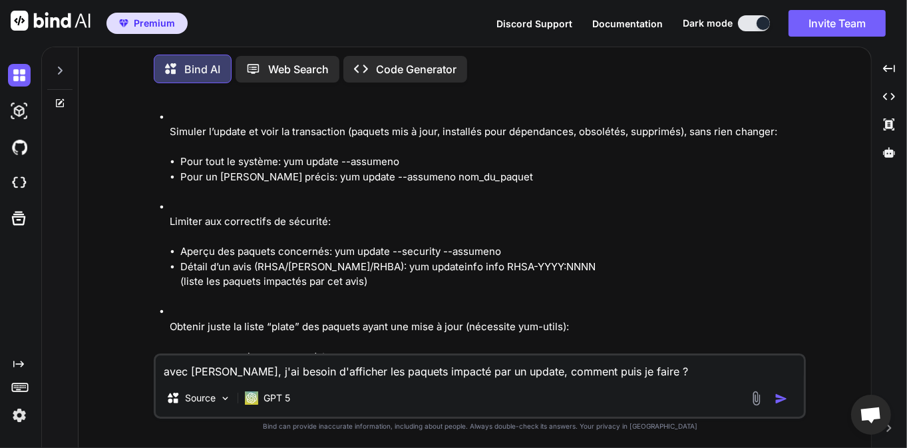
scroll to position [2221, 0]
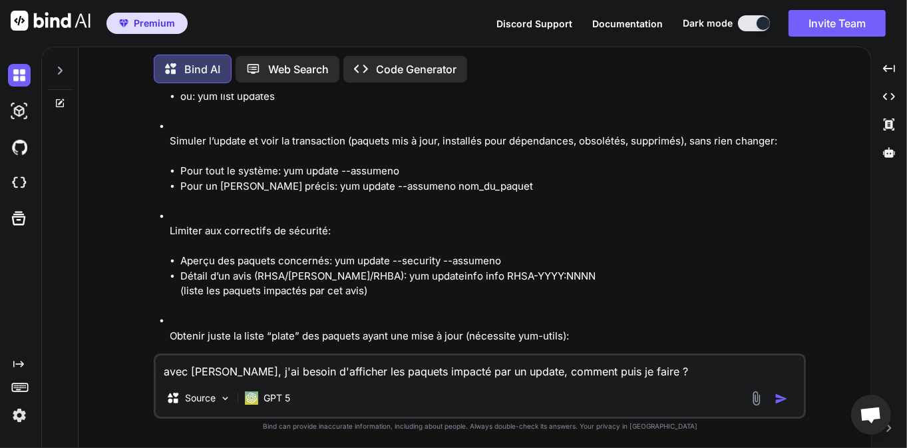
click at [489, 253] on li "Aperçu des paquets concernés: yum update --security --assumeno" at bounding box center [491, 260] width 623 height 15
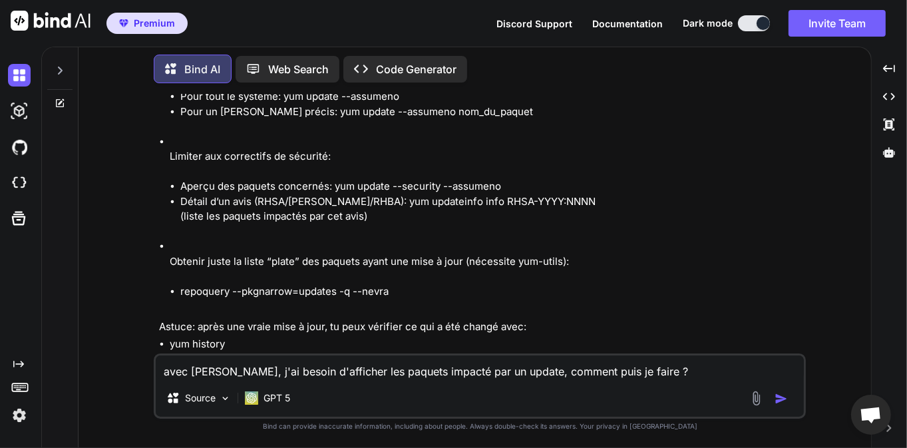
scroll to position [2317, 0]
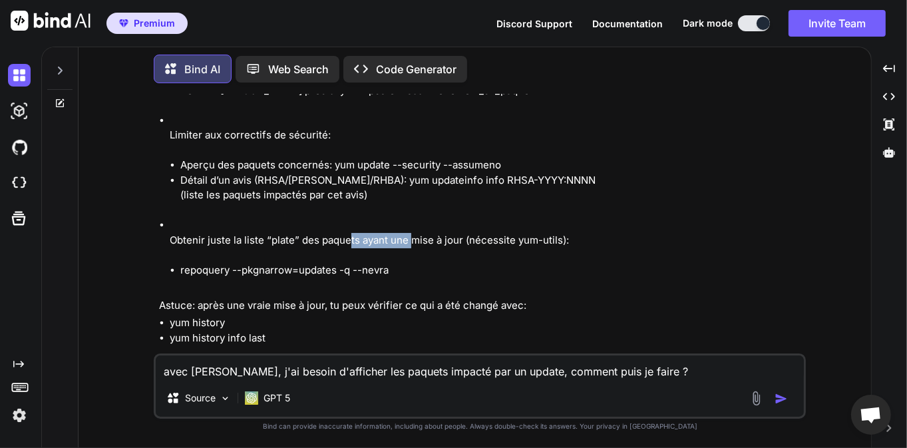
drag, startPoint x: 351, startPoint y: 226, endPoint x: 411, endPoint y: 232, distance: 60.8
click at [411, 233] on p "Obtenir juste la liste “plate” des paquets ayant une mise à jour (nécessite yum…" at bounding box center [486, 240] width 633 height 15
click at [463, 233] on p "Obtenir juste la liste “plate” des paquets ayant une mise à jour (nécessite yum…" at bounding box center [486, 240] width 633 height 15
drag, startPoint x: 441, startPoint y: 224, endPoint x: 494, endPoint y: 226, distance: 53.3
click at [494, 233] on p "Obtenir juste la liste “plate” des paquets ayant une mise à jour (nécessite yum…" at bounding box center [486, 240] width 633 height 15
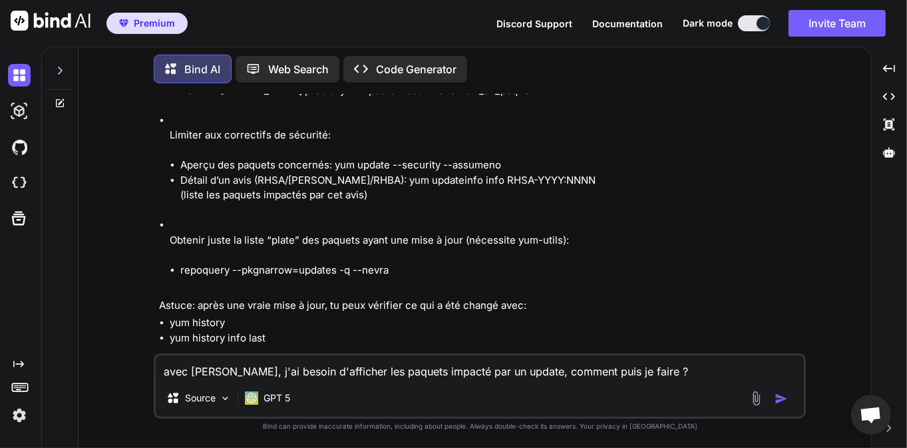
click at [534, 233] on p "Obtenir juste la liste “plate” des paquets ayant une mise à jour (nécessite yum…" at bounding box center [486, 240] width 633 height 15
drag, startPoint x: 245, startPoint y: 255, endPoint x: 307, endPoint y: 259, distance: 62.7
click at [307, 263] on li "repoquery --pkgnarrow=updates -q --nevra" at bounding box center [491, 270] width 623 height 15
click at [345, 263] on li "repoquery --pkgnarrow=updates -q --nevra" at bounding box center [491, 270] width 623 height 15
click at [418, 279] on div "Voici les façons les plus simples d’afficher ce que “toucherait” un update avec…" at bounding box center [481, 131] width 644 height 430
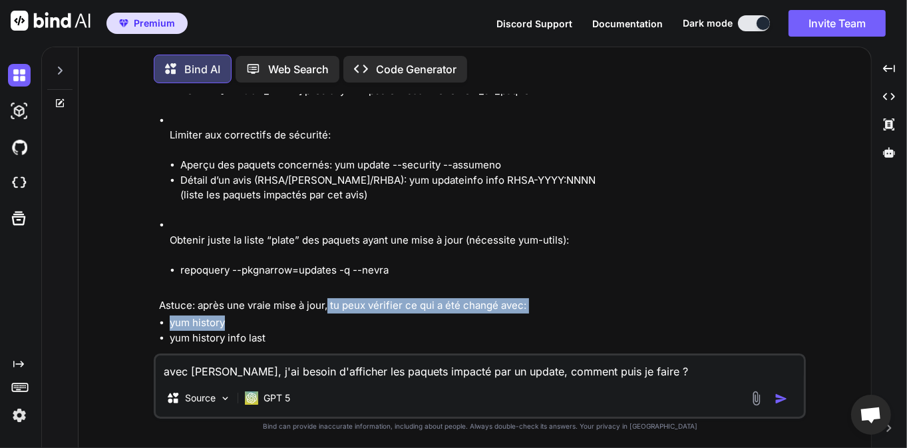
drag, startPoint x: 327, startPoint y: 294, endPoint x: 330, endPoint y: 307, distance: 13.7
click at [330, 307] on div "Voici les façons les plus simples d’afficher ce que “toucherait” un update avec…" at bounding box center [481, 131] width 644 height 430
